Goal: Navigation & Orientation: Understand site structure

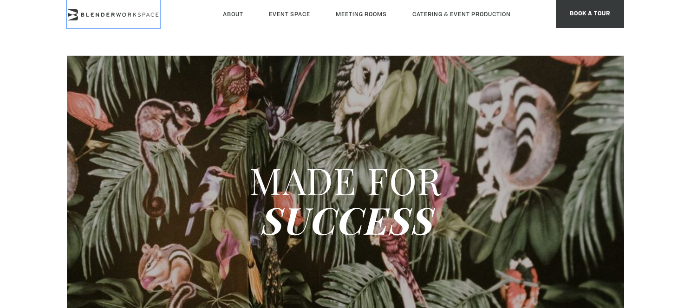
click at [117, 15] on icon at bounding box center [118, 15] width 5 height 4
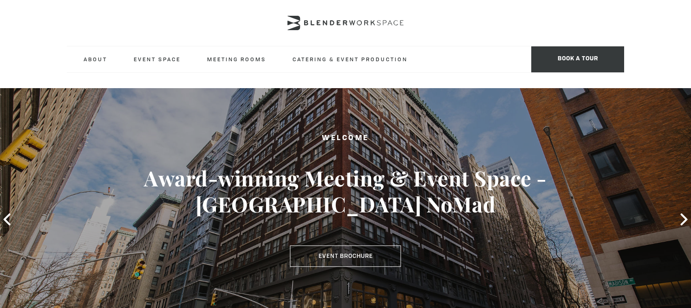
click at [532, 20] on div at bounding box center [345, 23] width 557 height 46
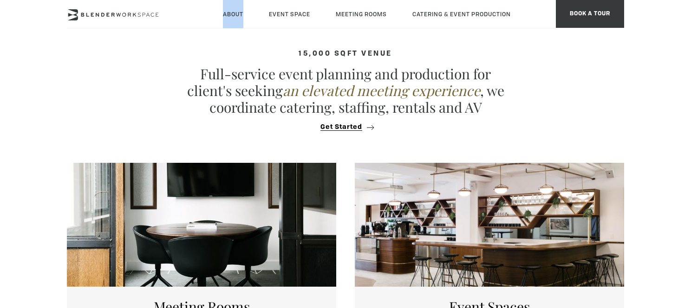
scroll to position [368, 0]
